Goal: Information Seeking & Learning: Learn about a topic

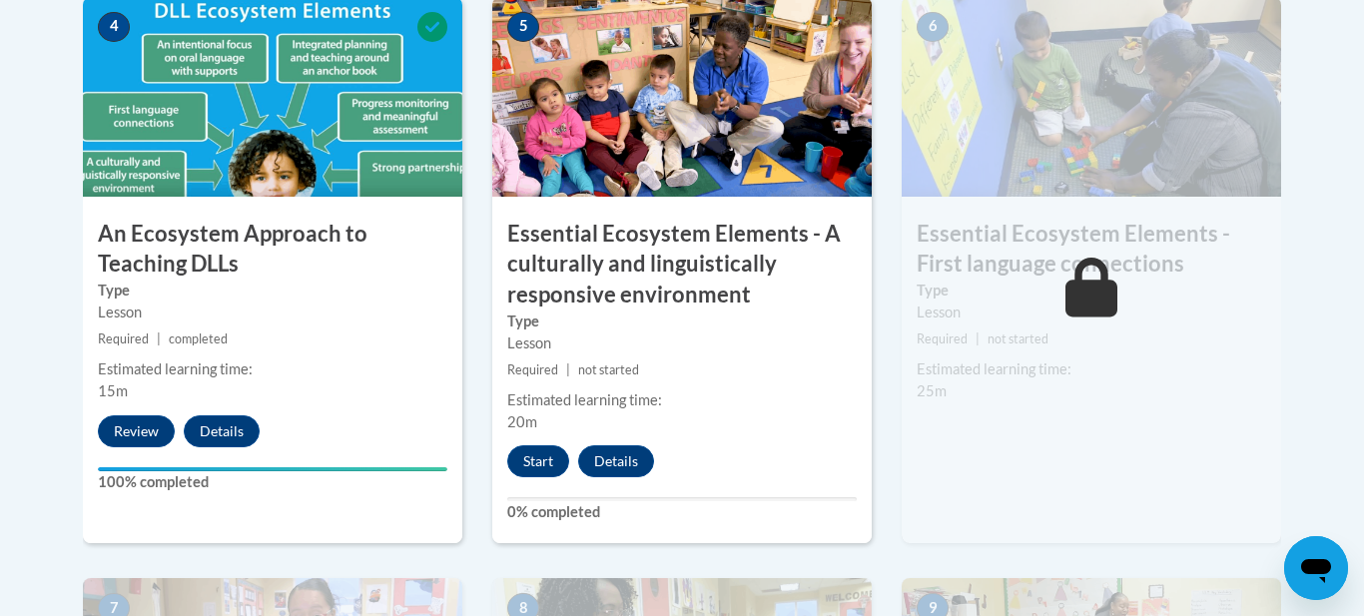
scroll to position [1228, 0]
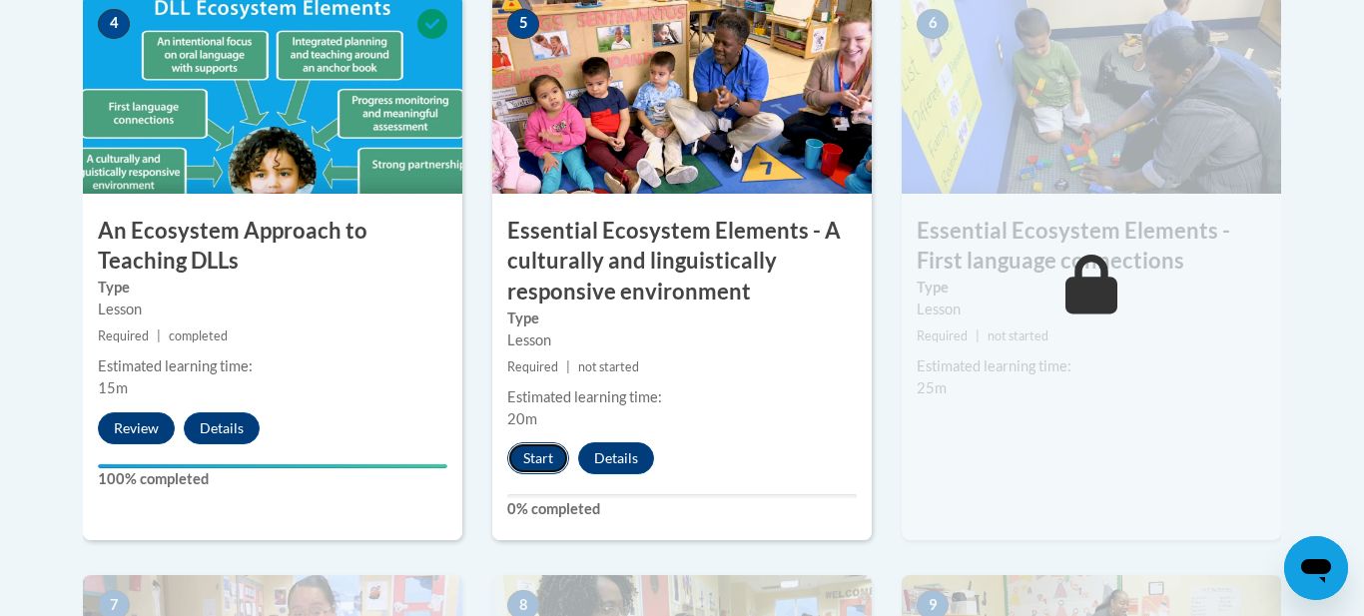
click at [542, 458] on button "Start" at bounding box center [538, 458] width 62 height 32
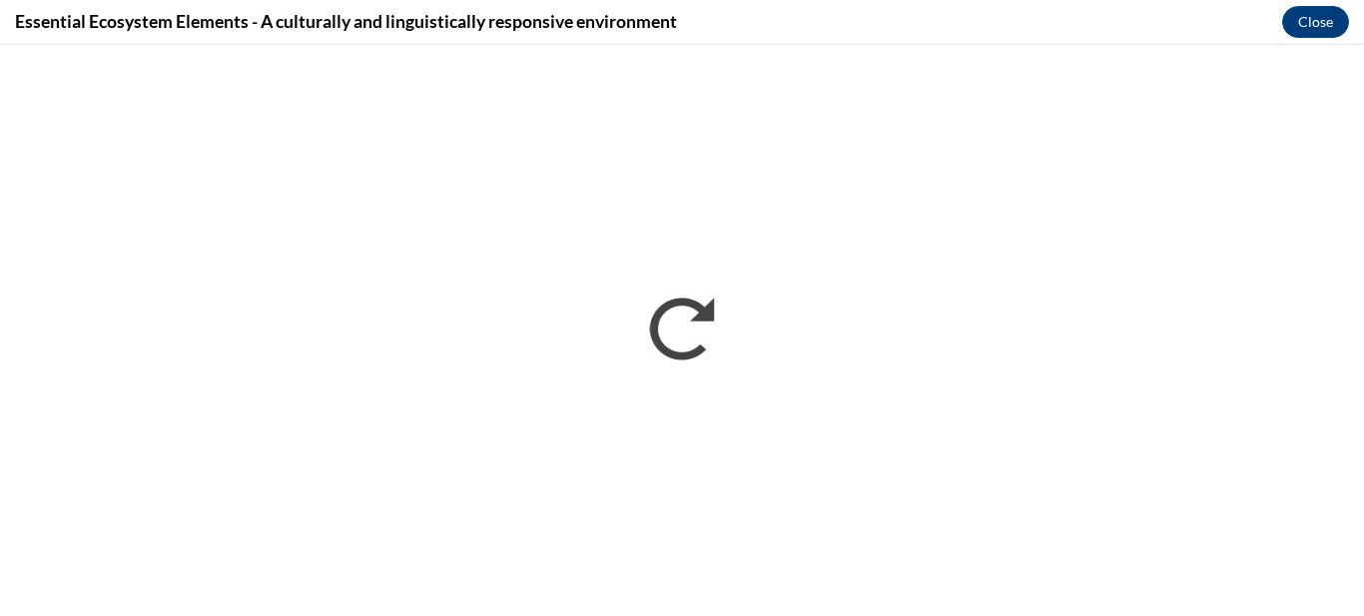
scroll to position [0, 0]
